Goal: Navigation & Orientation: Find specific page/section

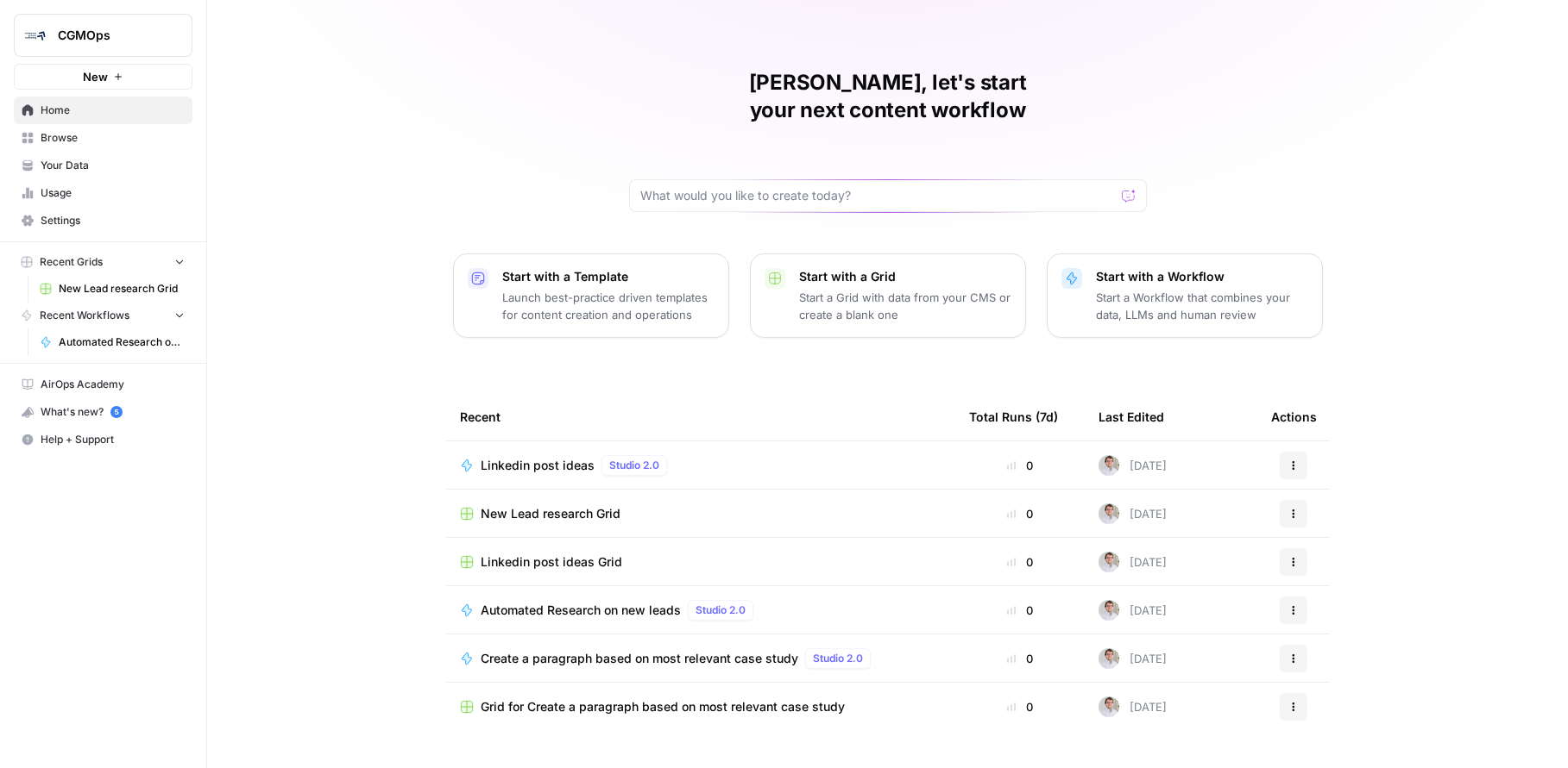
scroll to position [25, 0]
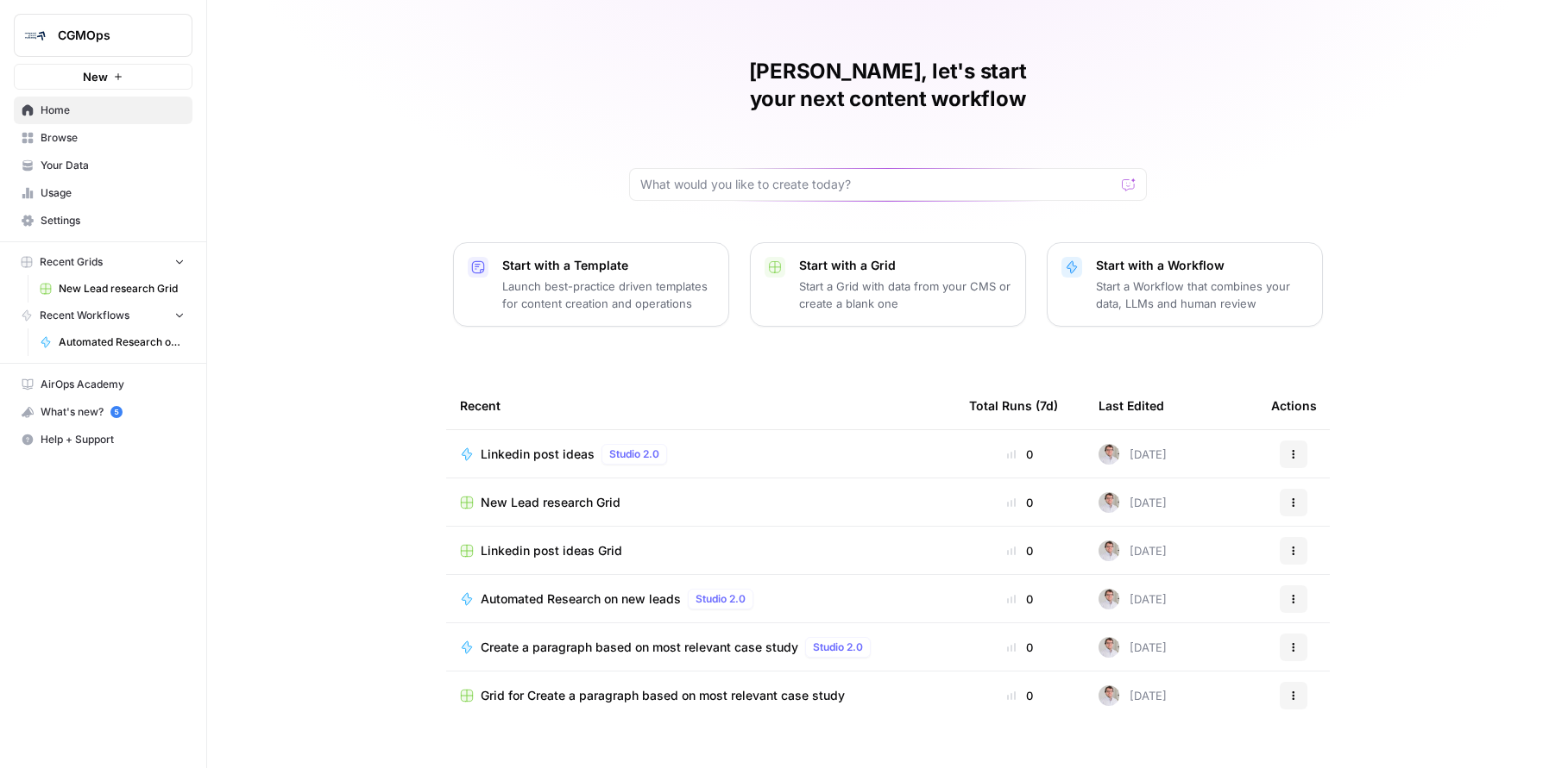
click at [133, 39] on span "CGMOps" at bounding box center [110, 35] width 104 height 17
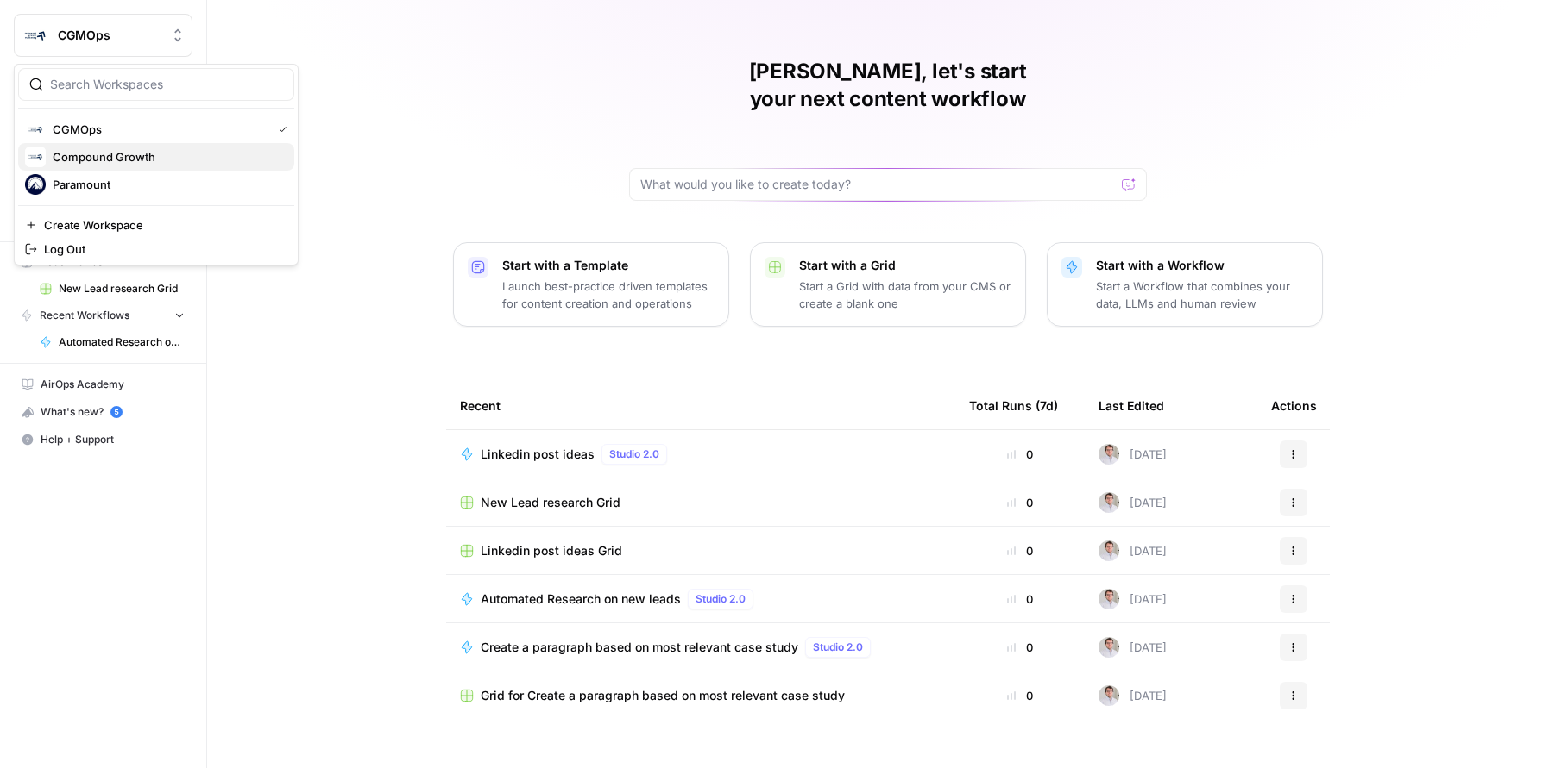
click at [126, 161] on span "Compound Growth" at bounding box center [166, 157] width 228 height 17
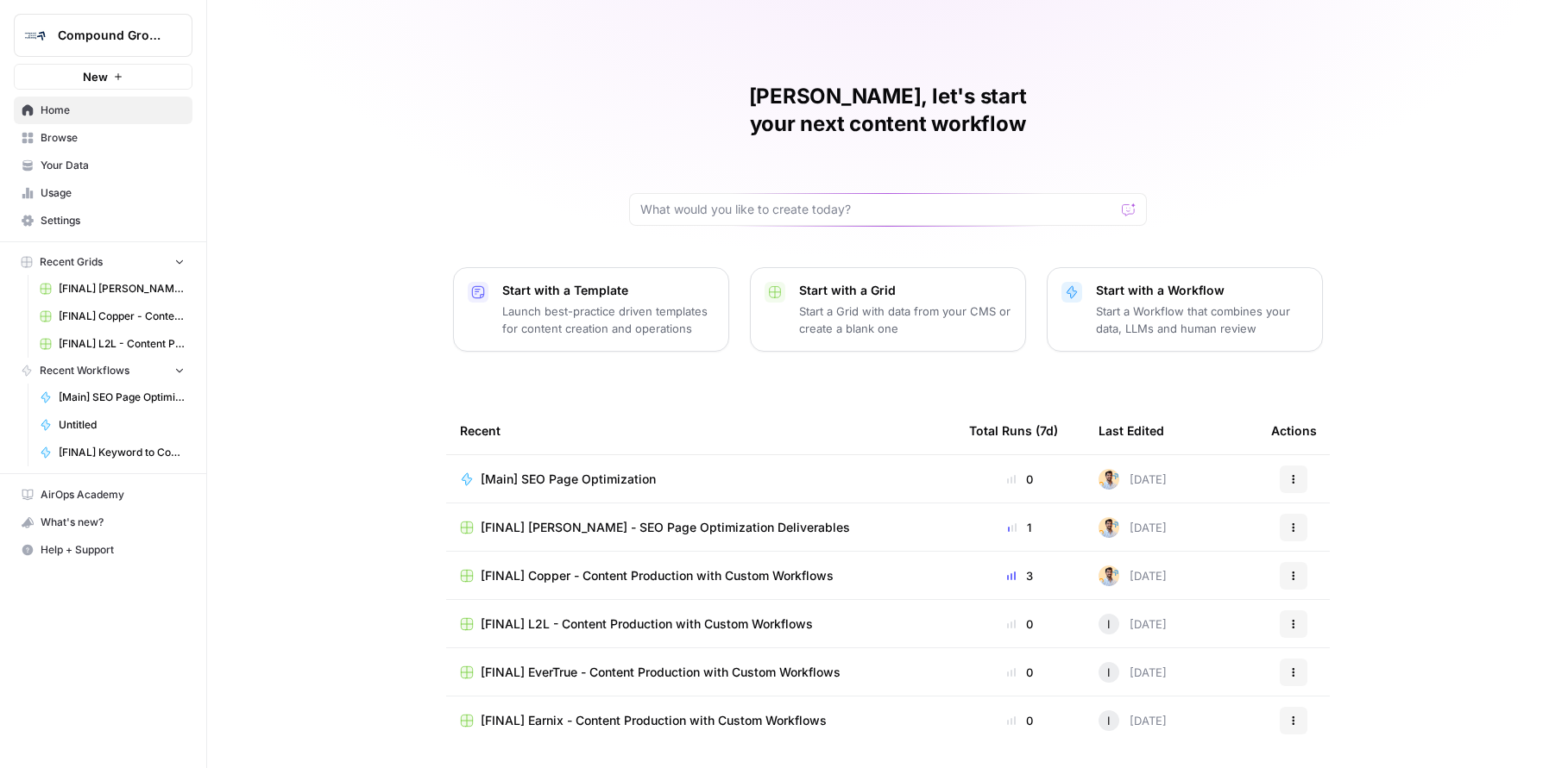
click at [393, 167] on div "John, let's start your next content workflow Start with a Template Launch best-…" at bounding box center [887, 410] width 1361 height 821
click at [909, 201] on input "text" at bounding box center [878, 210] width 475 height 17
click at [186, 260] on button "Recent Grids" at bounding box center [104, 262] width 179 height 26
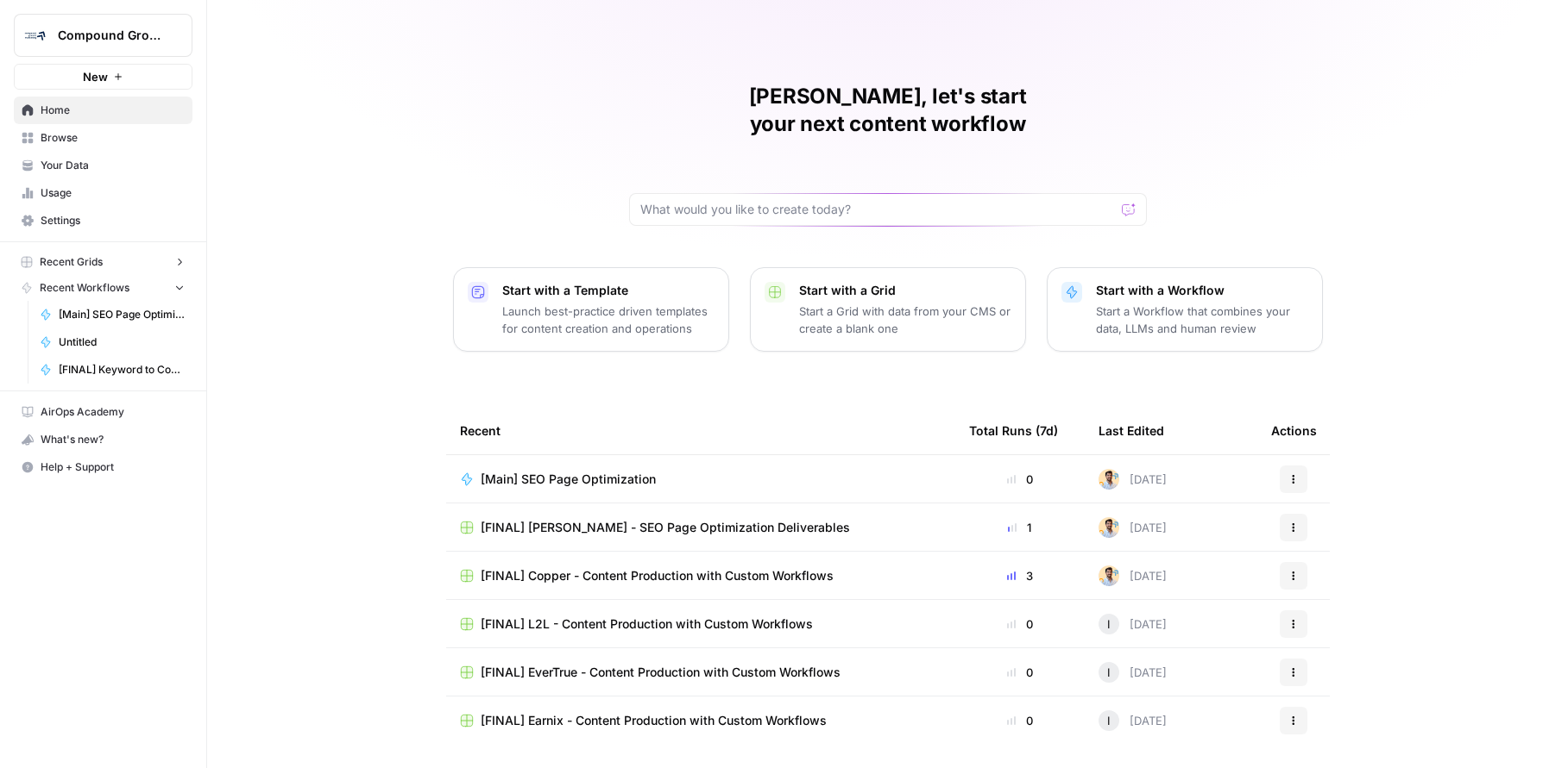
click at [186, 260] on button "Recent Grids" at bounding box center [104, 262] width 179 height 26
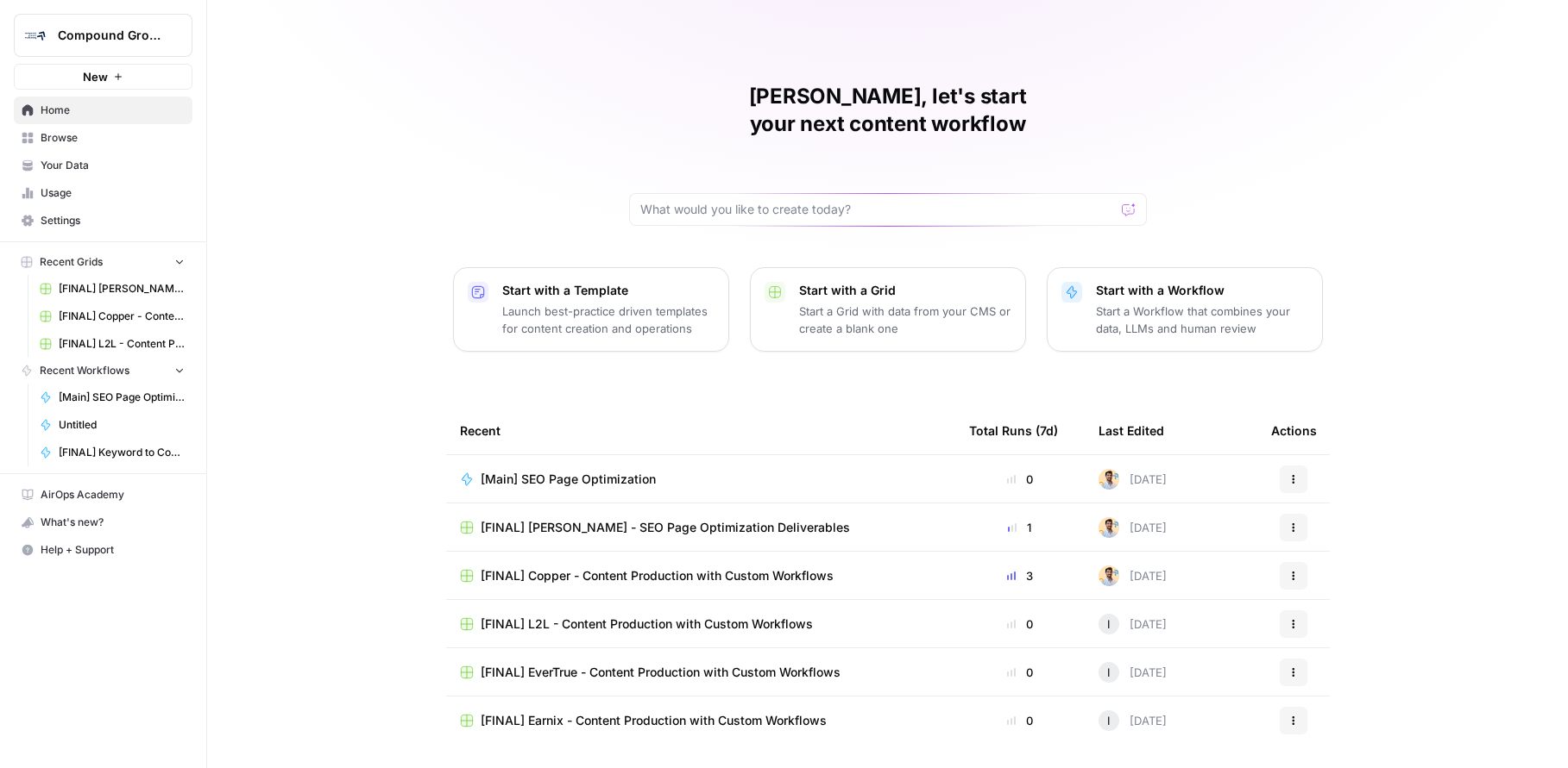
click at [181, 377] on button "Recent Workflows" at bounding box center [104, 370] width 179 height 26
click at [736, 365] on div "John, let's start your next content workflow Start with a Template Launch best-…" at bounding box center [887, 410] width 1361 height 821
click at [1019, 193] on div at bounding box center [887, 209] width 518 height 33
click at [899, 201] on input "text" at bounding box center [878, 210] width 475 height 17
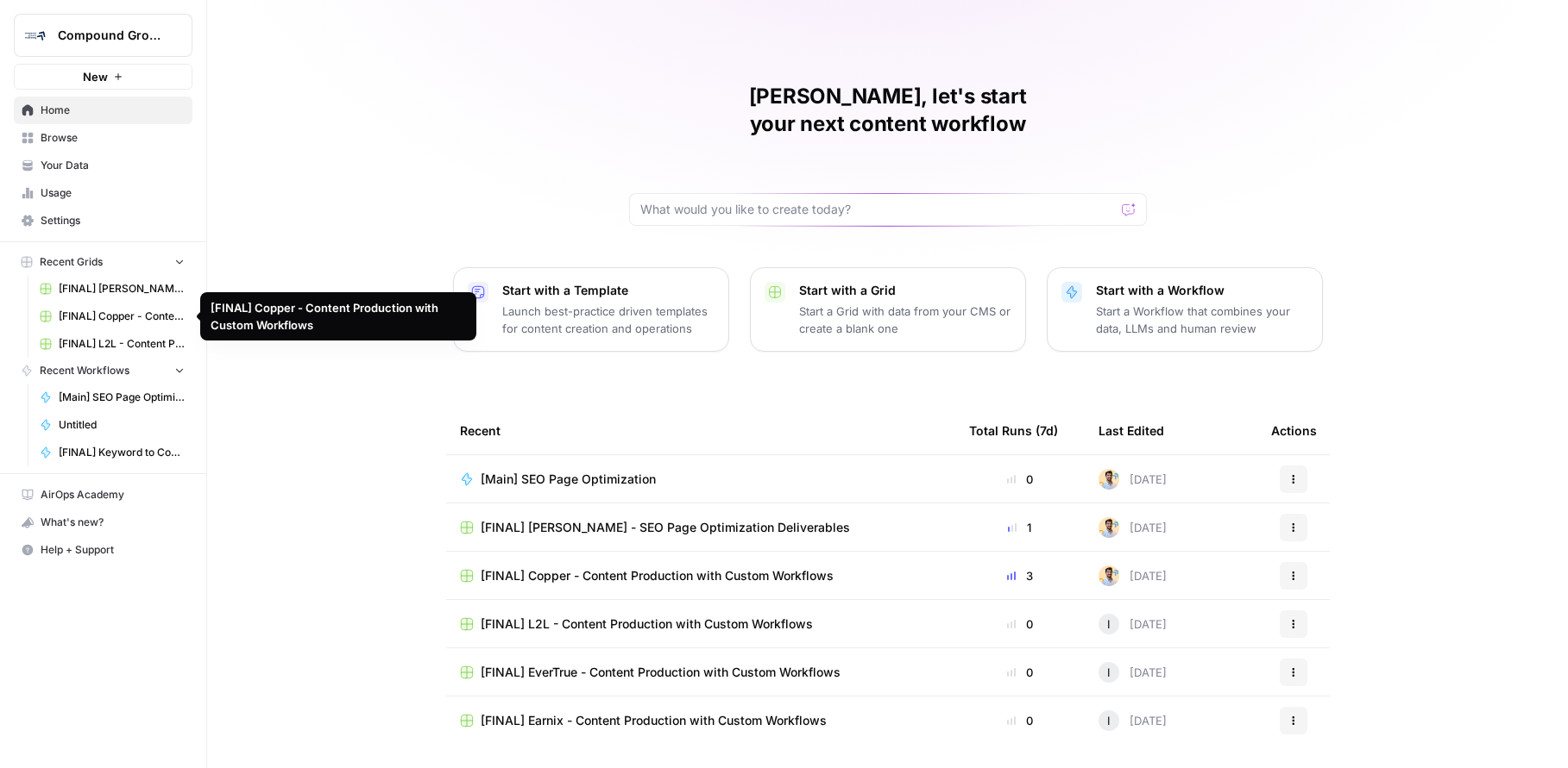
click at [146, 294] on span "[FINAL] [PERSON_NAME] - SEO Page Optimization Deliverables" at bounding box center [122, 289] width 126 height 15
